Goal: Transaction & Acquisition: Purchase product/service

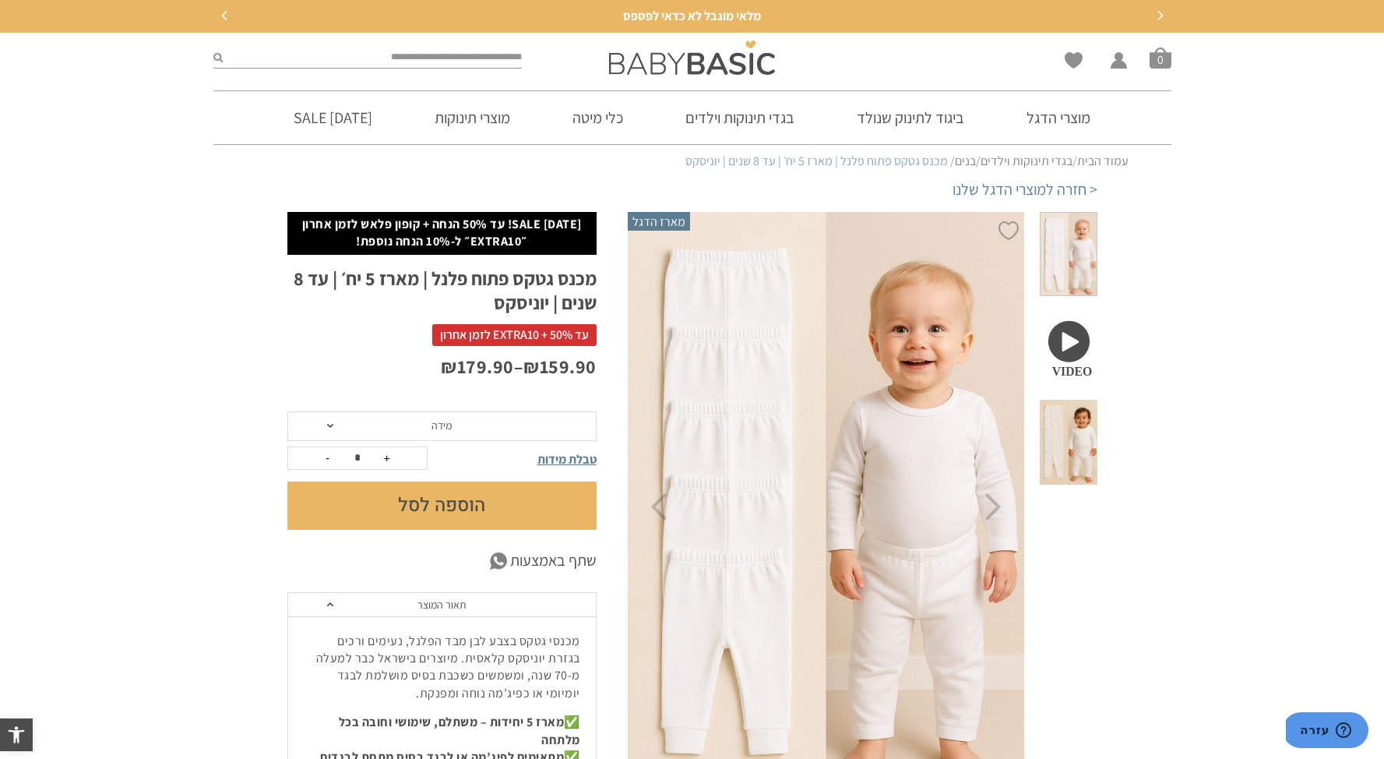
click at [759, 75] on div at bounding box center [692, 58] width 325 height 50
click at [746, 65] on img at bounding box center [692, 58] width 166 height 34
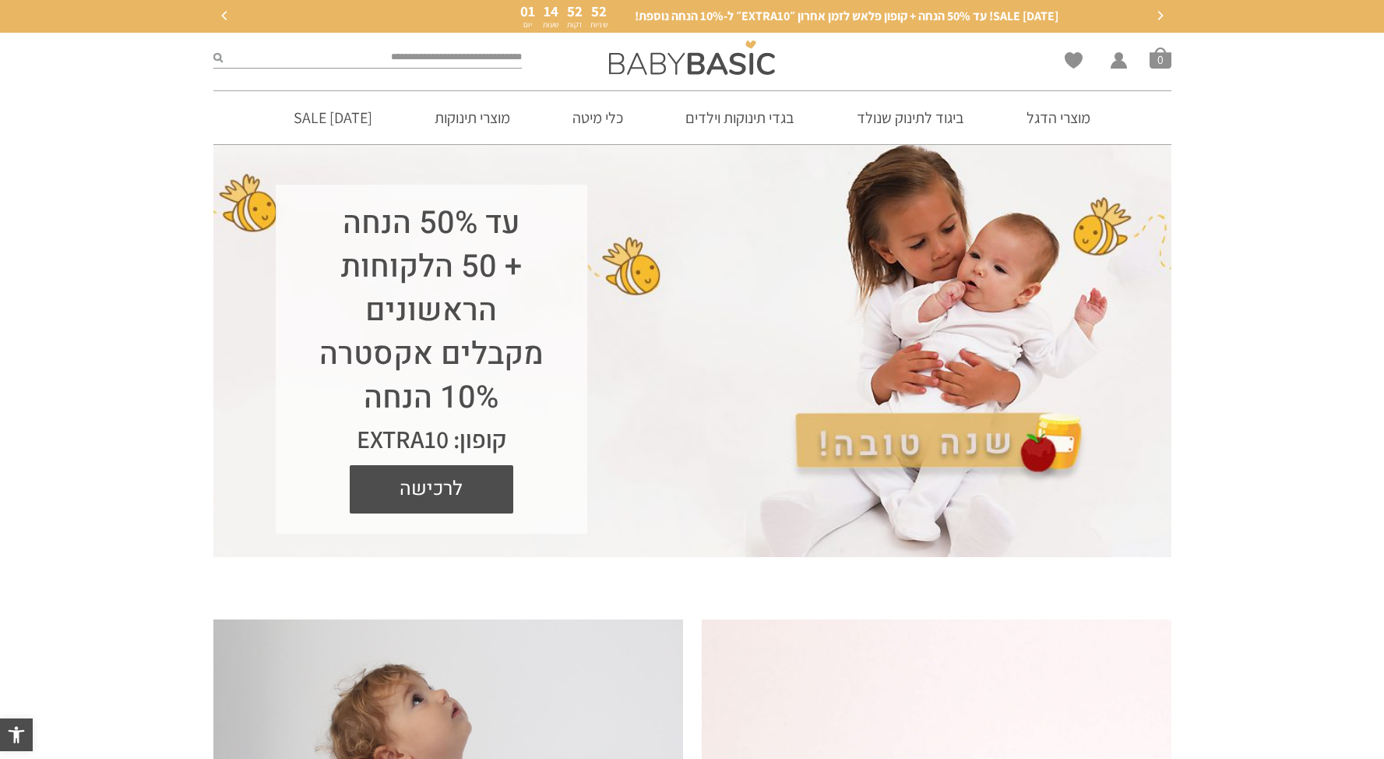
click at [143, 252] on section "עד 50% הנחה + 50 הלקוחות הראשונים מקבלים אקסטרה 10% הנחה קופון: EXTRA10 לרכישה" at bounding box center [692, 364] width 1384 height 440
click at [1384, 98] on section "מוצרי הדגל ביגוד לתינוק שנולד בנות 0-3 חודשים Best Seller תינוקת אוברולים בגדי …" at bounding box center [692, 117] width 1384 height 55
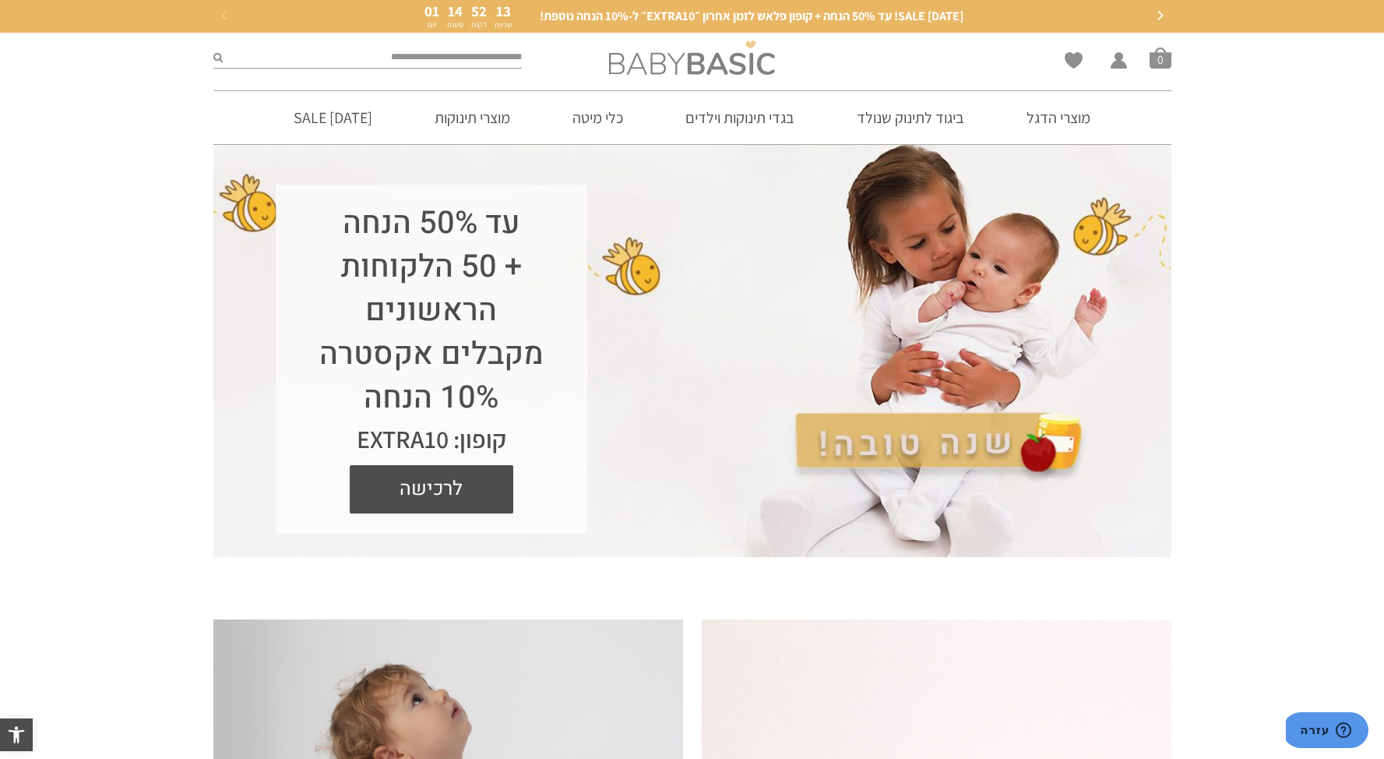
click at [747, 70] on img at bounding box center [692, 58] width 166 height 34
click at [1259, 296] on section "עד 50% הנחה + 50 הלקוחות הראשונים מקבלים אקסטרה 10% הנחה קופון: EXTRA10 לרכישה" at bounding box center [692, 364] width 1384 height 440
click at [1049, 125] on link "מוצרי הדגל" at bounding box center [1058, 117] width 111 height 53
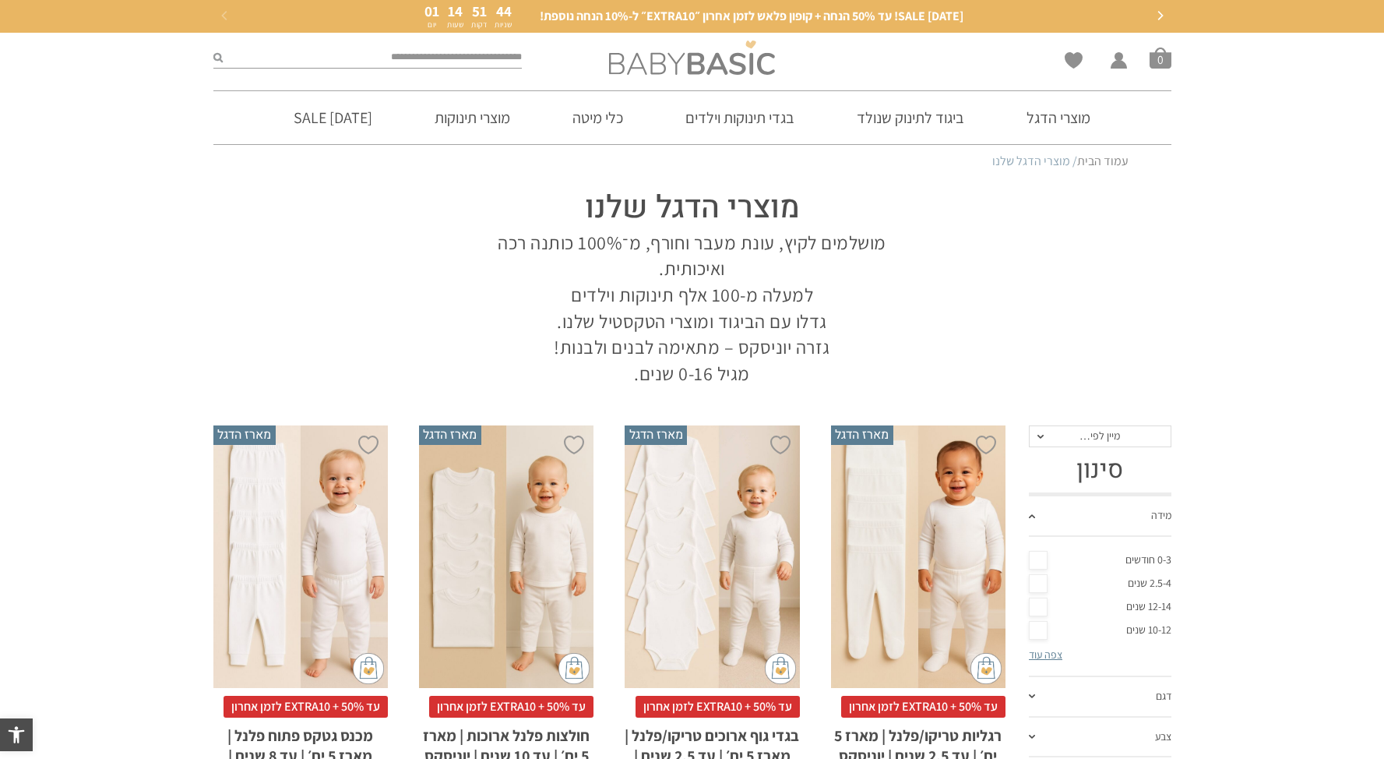
click at [740, 53] on img at bounding box center [692, 58] width 166 height 34
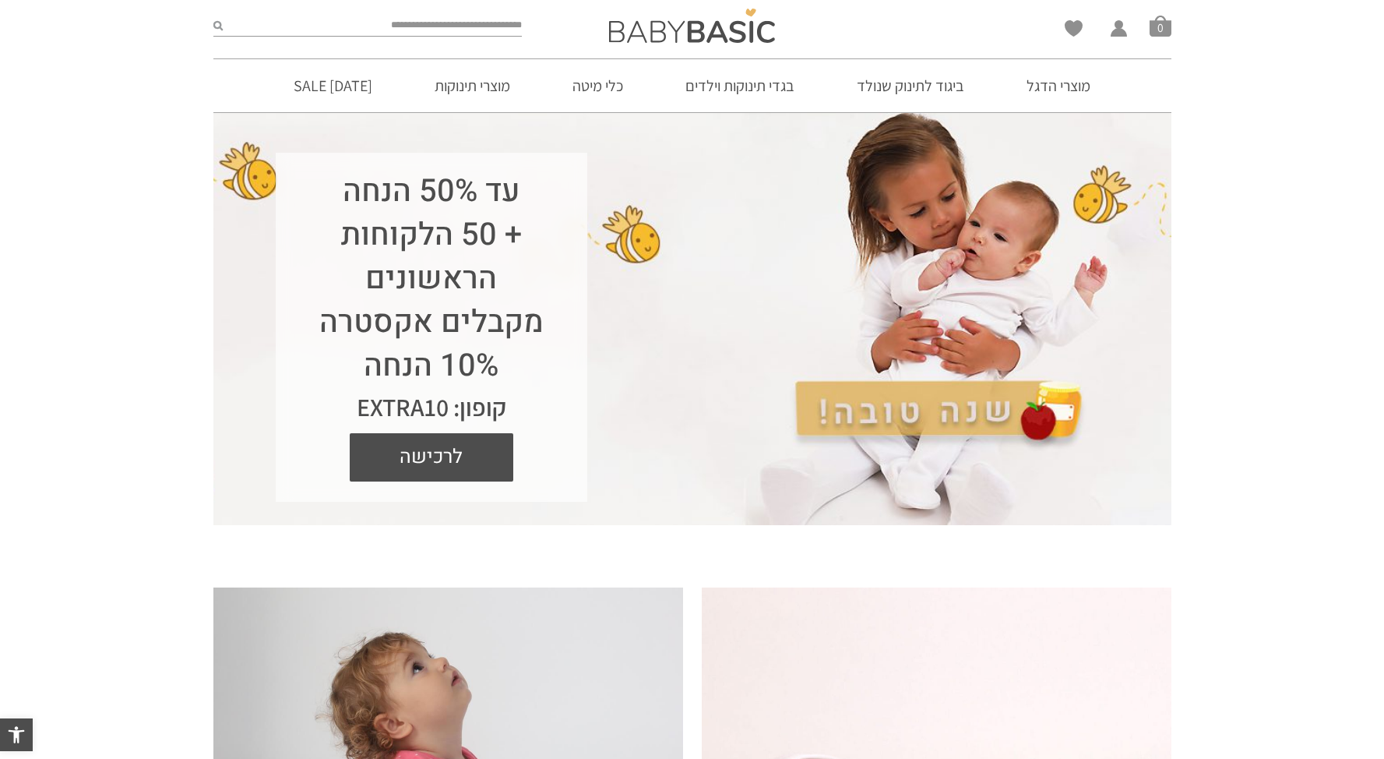
click at [1375, 136] on section "עד 50% הנחה + 50 הלקוחות הראשונים מקבלים אקסטרה 10% הנחה קופון: EXTRA10 לרכישה" at bounding box center [692, 332] width 1384 height 440
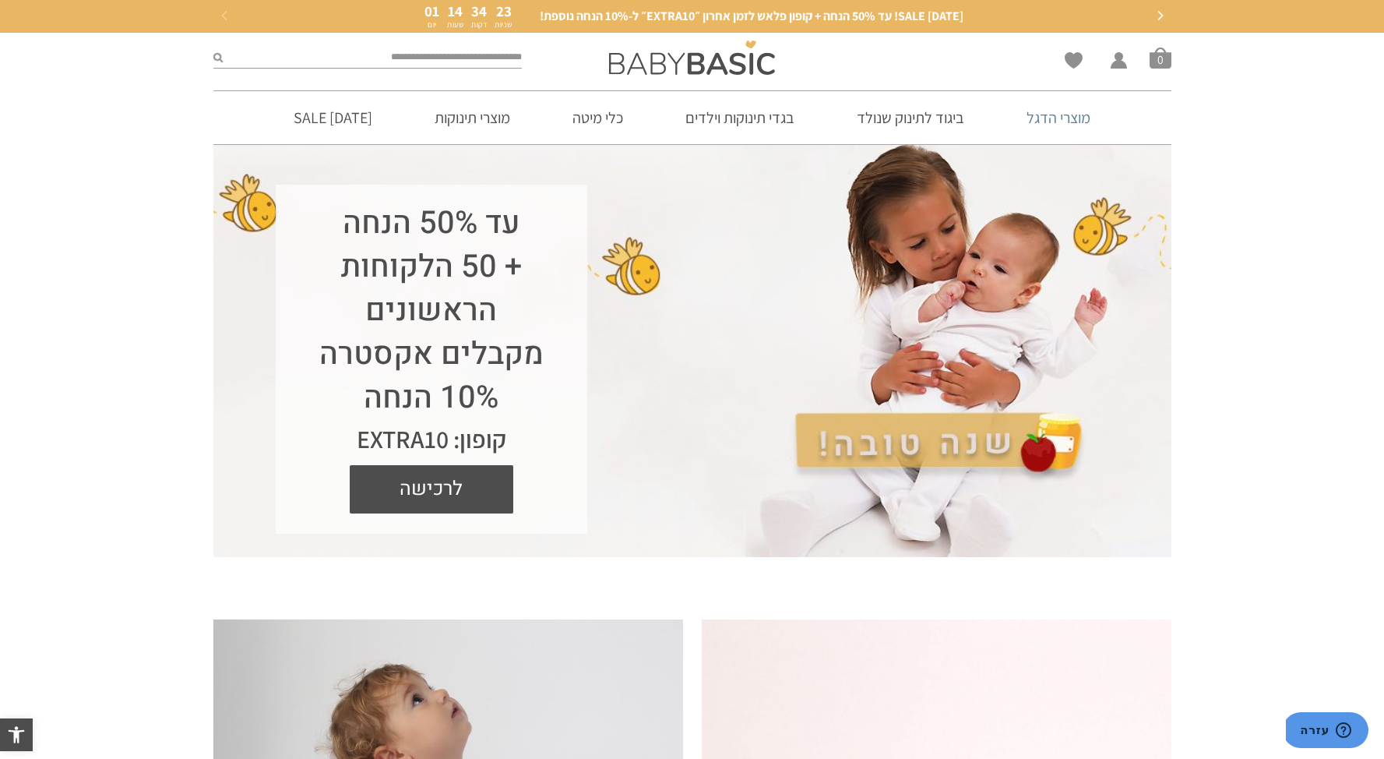
click at [1065, 122] on link "מוצרי הדגל" at bounding box center [1058, 117] width 111 height 53
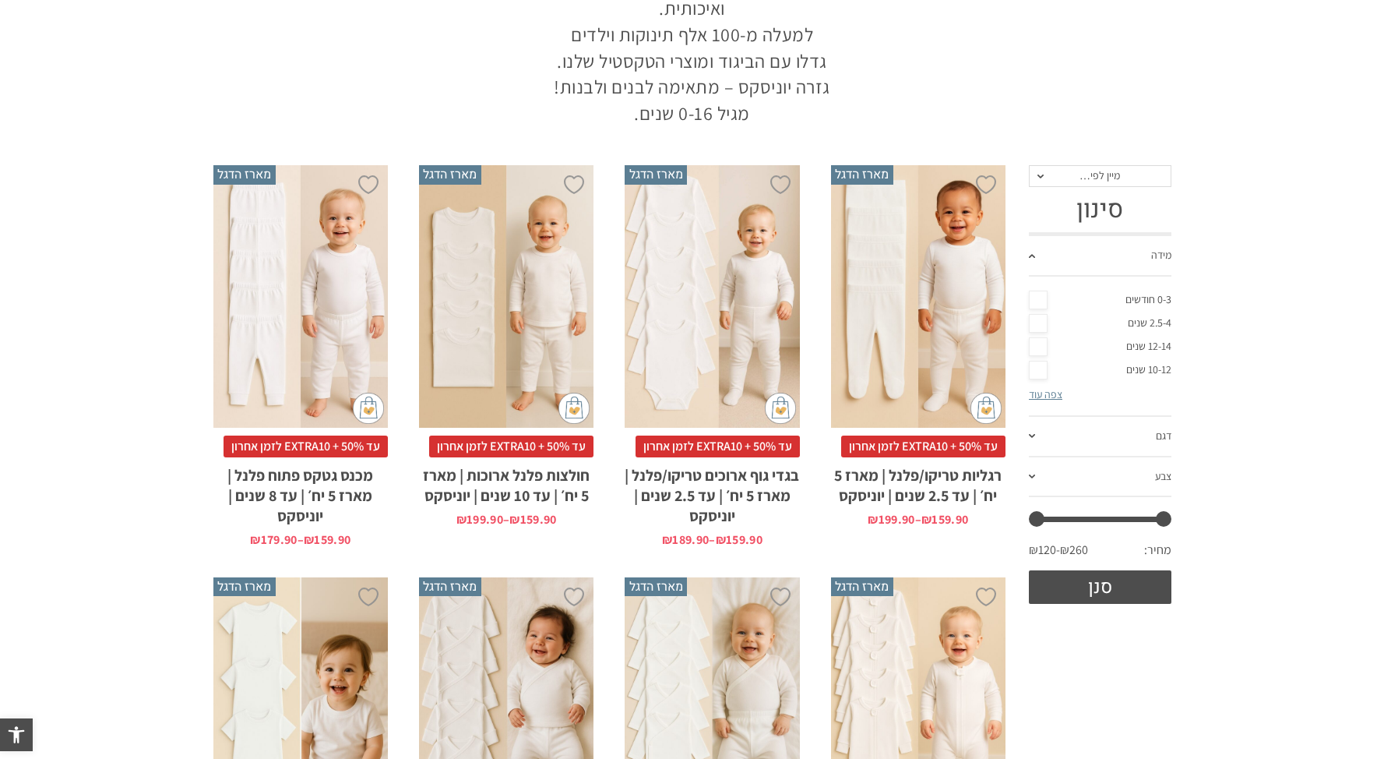
scroll to position [260, 0]
drag, startPoint x: 1384, startPoint y: 177, endPoint x: 1392, endPoint y: 222, distance: 46.0
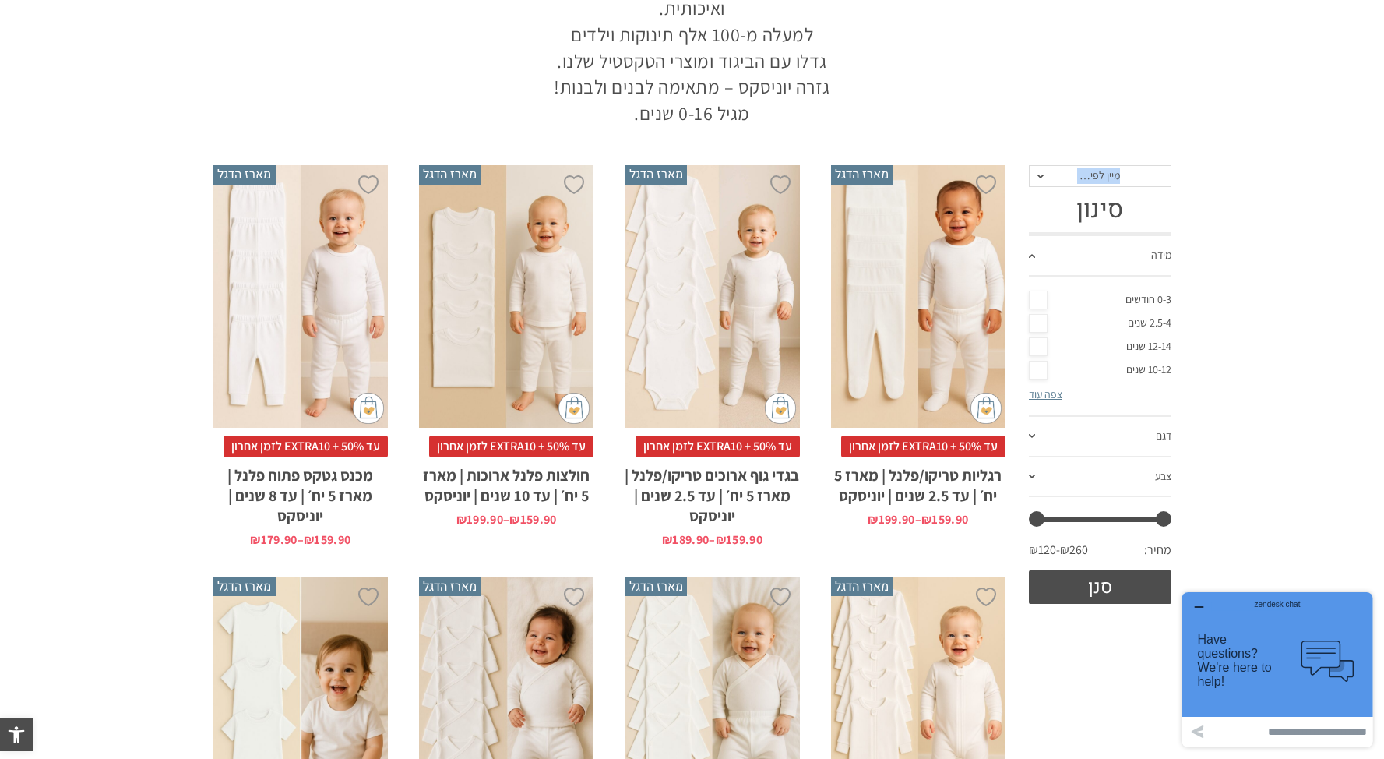
drag, startPoint x: 758, startPoint y: 312, endPoint x: 811, endPoint y: 334, distance: 57.3
click at [758, 312] on div "x בחירת מידה 0-3m 3-6m 6-12m 12-18m 18-24m 24-30m בחירת סוג בד טריקו (עונת מעבר…" at bounding box center [712, 296] width 175 height 263
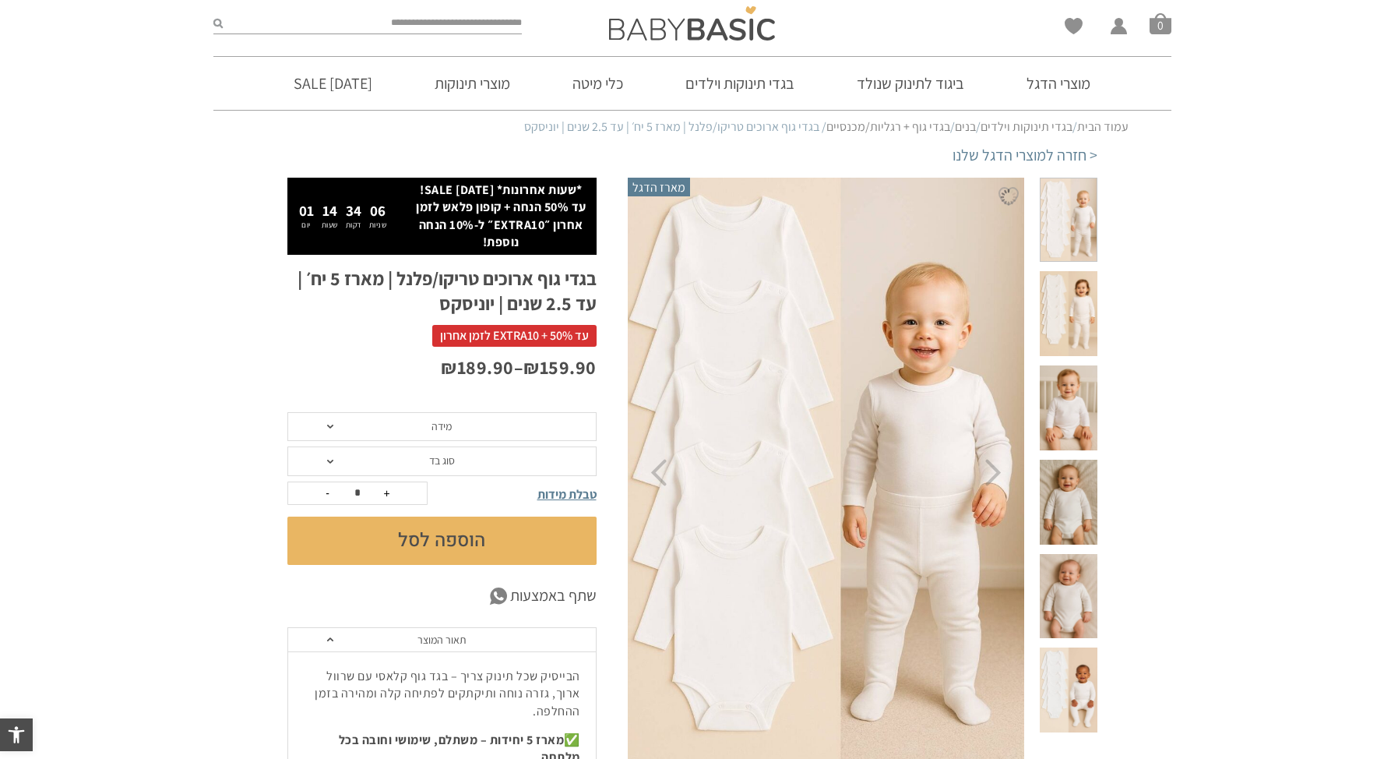
scroll to position [39, 0]
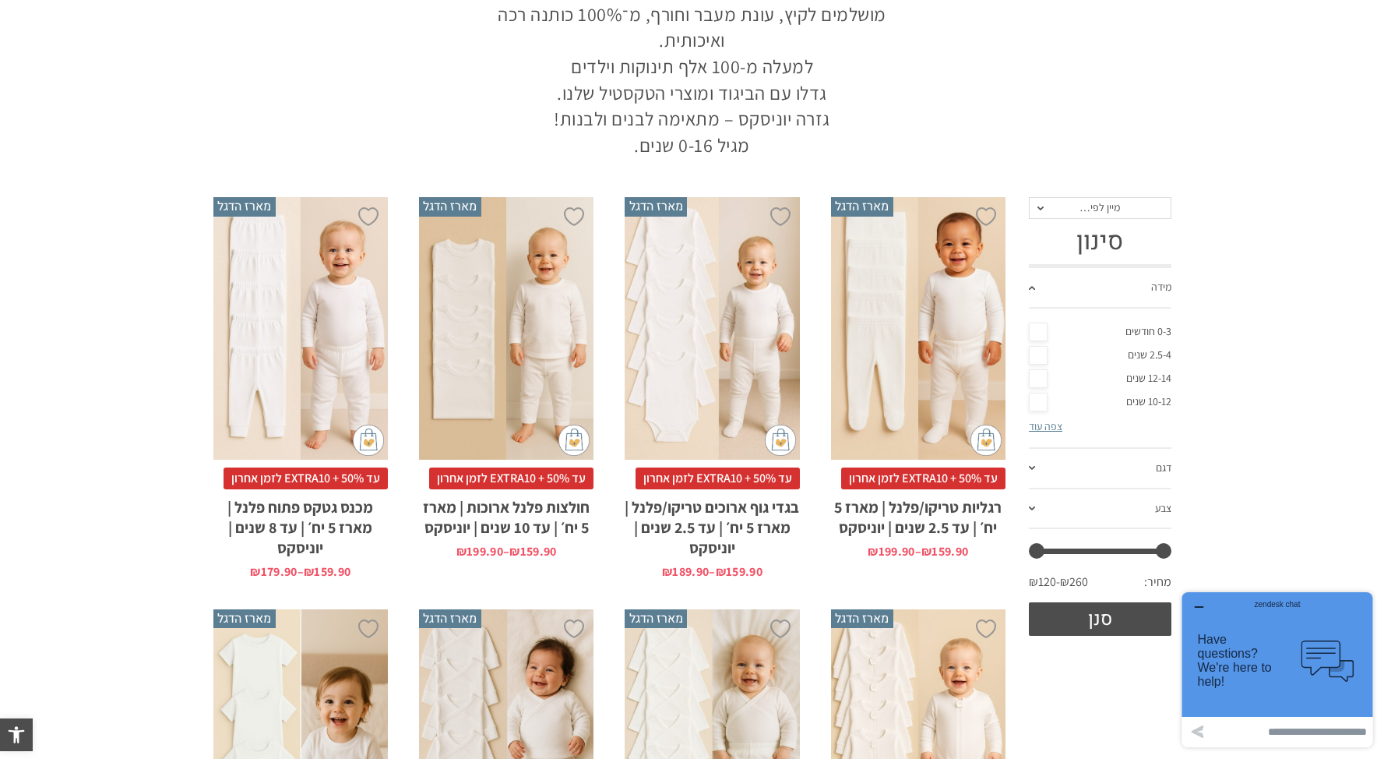
click at [723, 311] on div "x בחירת מידה 0-3m 3-6m 6-12m 12-18m 18-24m 24-30m בחירת סוג בד טריקו (עונת מעבר…" at bounding box center [712, 328] width 175 height 263
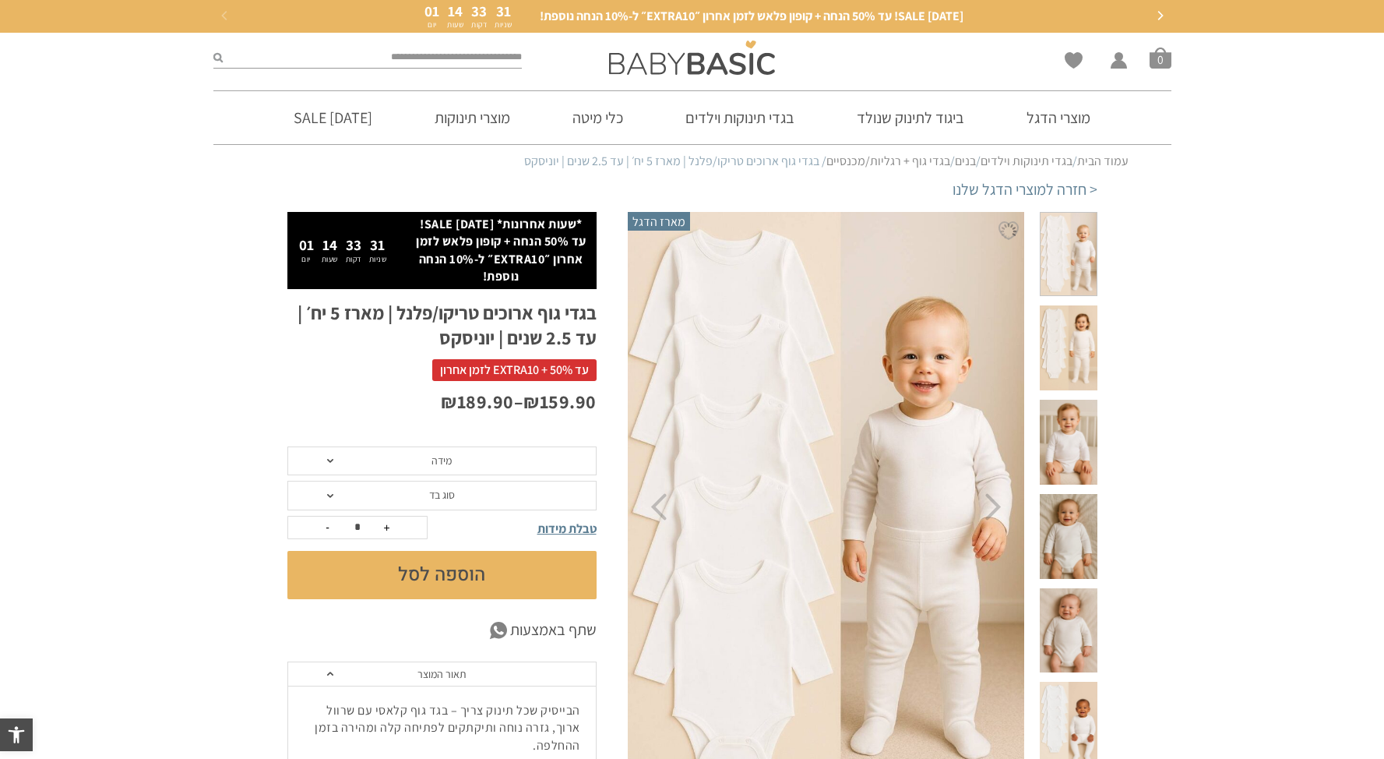
click at [1102, 334] on div at bounding box center [1068, 507] width 72 height 590
click at [1074, 333] on span at bounding box center [1068, 347] width 57 height 85
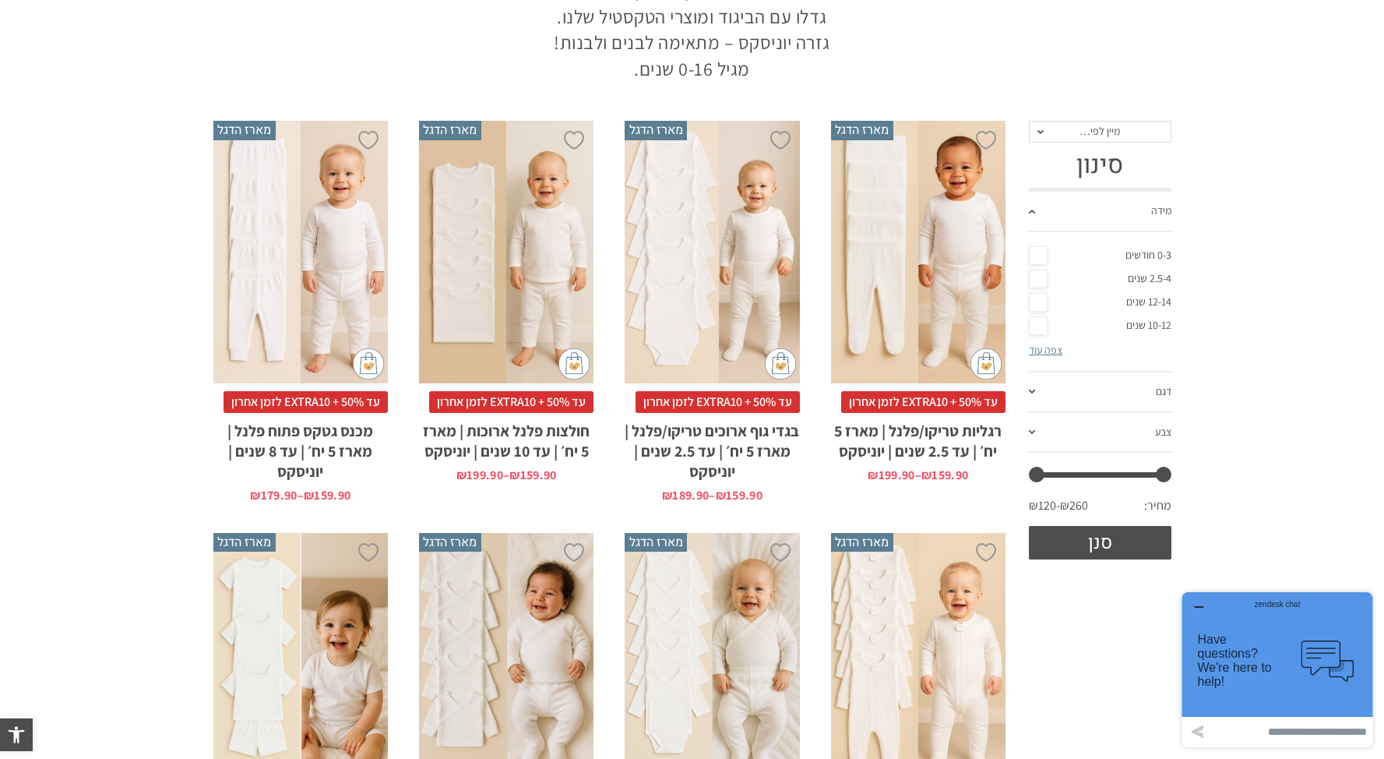
scroll to position [520, 0]
